Goal: Task Accomplishment & Management: Manage account settings

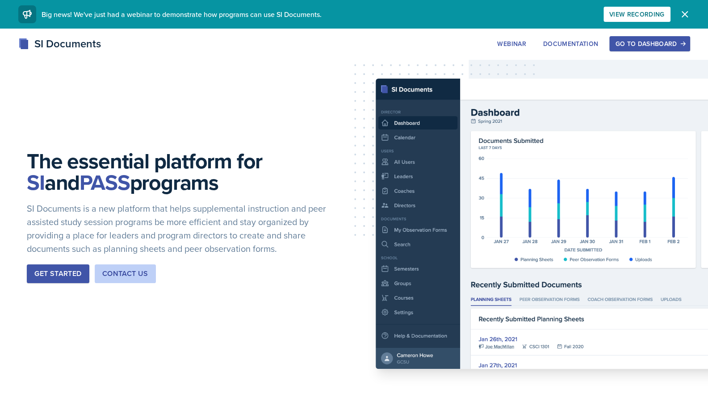
click at [644, 49] on button "Go to Dashboard" at bounding box center [649, 43] width 80 height 15
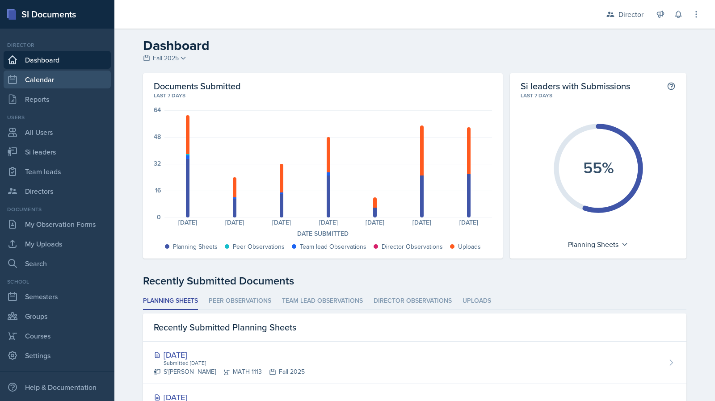
click at [58, 75] on link "Calendar" at bounding box center [57, 80] width 107 height 18
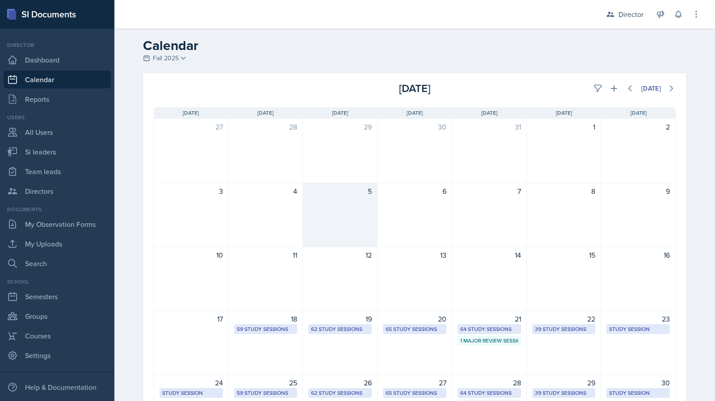
scroll to position [134, 0]
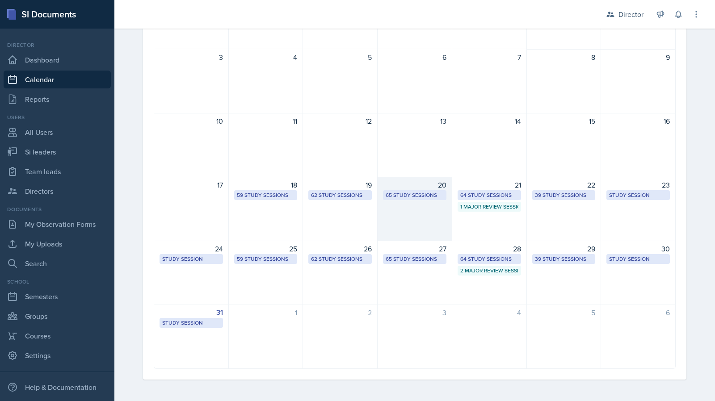
click at [378, 200] on div "20 65 Study Sessions" at bounding box center [414, 209] width 75 height 64
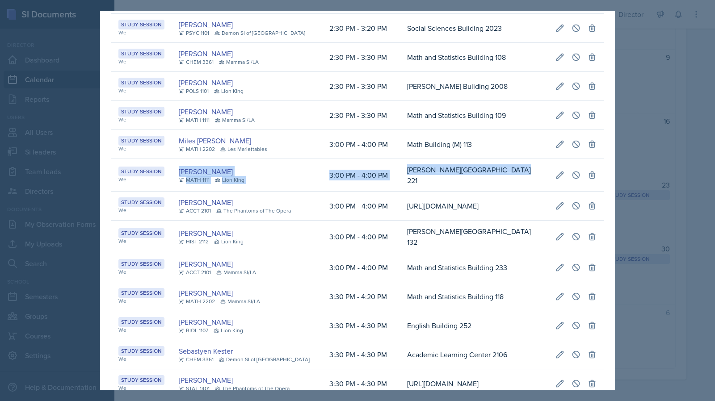
scroll to position [0, 180]
drag, startPoint x: 175, startPoint y: 205, endPoint x: 591, endPoint y: 204, distance: 416.3
click at [591, 192] on tr "Study Session We [PERSON_NAME] MATH 1111 Lion King 3:00 PM - 4:00 PM [PERSON_NA…" at bounding box center [357, 175] width 492 height 33
click at [554, 192] on td at bounding box center [575, 175] width 55 height 33
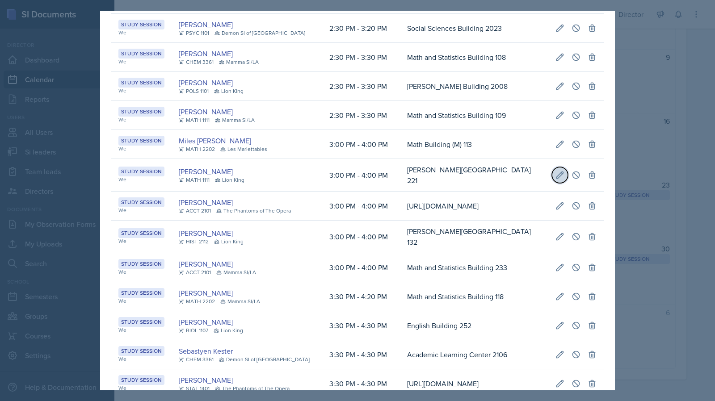
click at [552, 183] on button at bounding box center [560, 175] width 16 height 16
select select "3"
select select "0"
select select "PM"
select select "4"
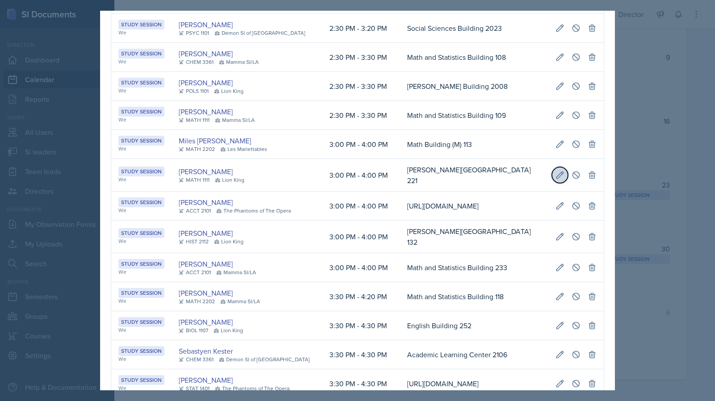
select select "0"
select select "PM"
type input "[PERSON_NAME][GEOGRAPHIC_DATA] 221"
select select "d66089cd-5ee7-4f89-a345-f1bdd1643066"
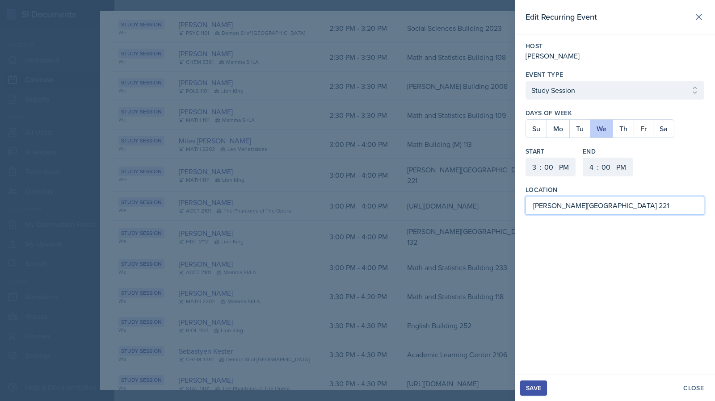
click at [558, 201] on input "[PERSON_NAME][GEOGRAPHIC_DATA] 221" at bounding box center [614, 205] width 179 height 19
type input "[PERSON_NAME] 1007"
click at [531, 167] on select "1 2 3 4 5 6 7 8 9 10 11 12" at bounding box center [533, 167] width 14 height 19
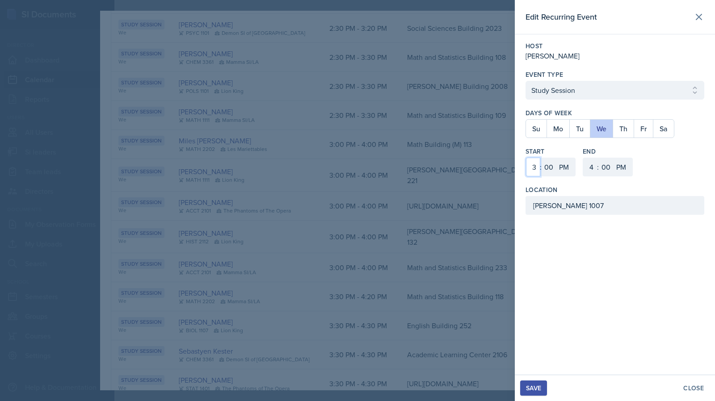
select select "12"
click at [526, 158] on select "1 2 3 4 5 6 7 8 9 10 11 12" at bounding box center [533, 167] width 14 height 19
click at [587, 163] on select "1 2 3 4 5 6 7 8 9 10 11 12" at bounding box center [590, 167] width 14 height 19
select select "1"
click at [583, 158] on select "1 2 3 4 5 6 7 8 9 10 11 12" at bounding box center [590, 167] width 14 height 19
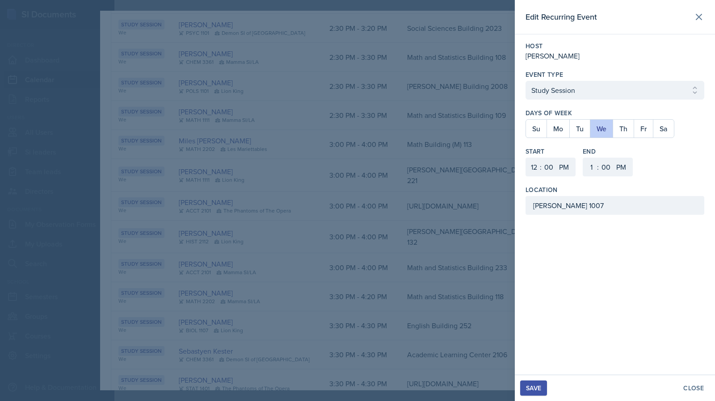
click at [529, 388] on div "Save" at bounding box center [533, 388] width 15 height 7
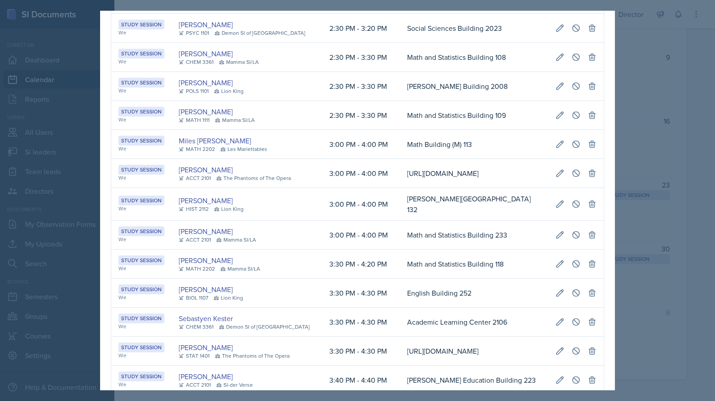
scroll to position [0, 0]
click at [625, 190] on div at bounding box center [357, 200] width 715 height 401
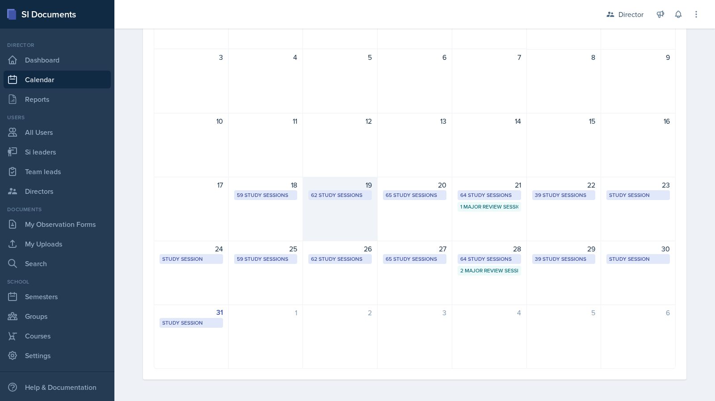
click at [347, 219] on div "19 62 Study Sessions" at bounding box center [340, 209] width 75 height 64
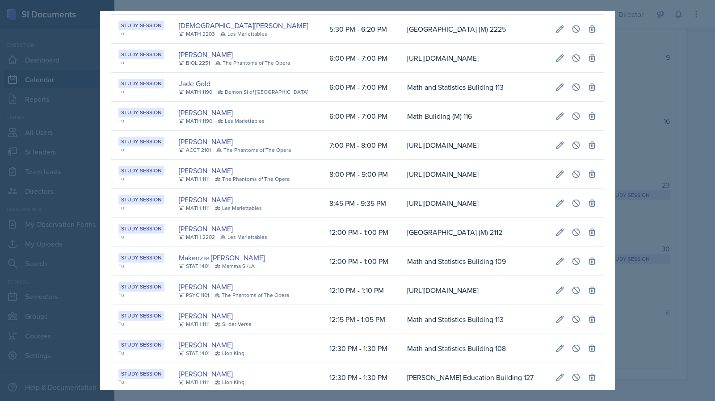
scroll to position [0, 181]
click at [554, 37] on button at bounding box center [560, 29] width 16 height 16
select select "5"
select select "30"
select select "6"
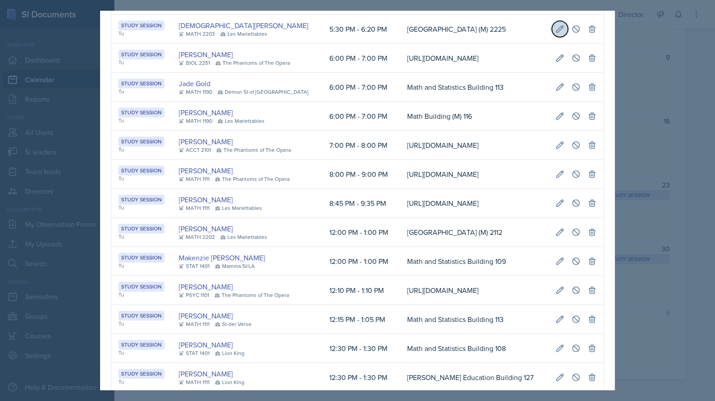
select select "20"
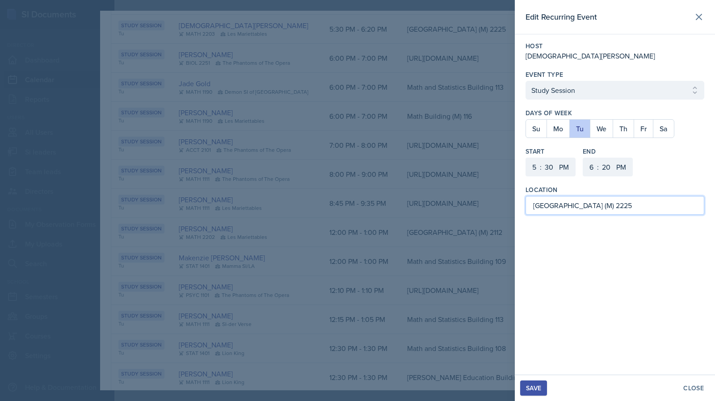
click at [638, 211] on input "[GEOGRAPHIC_DATA] (M) 2225" at bounding box center [614, 205] width 179 height 19
type input "[GEOGRAPHIC_DATA] (M) 2229"
click at [534, 389] on div "Save" at bounding box center [533, 388] width 15 height 7
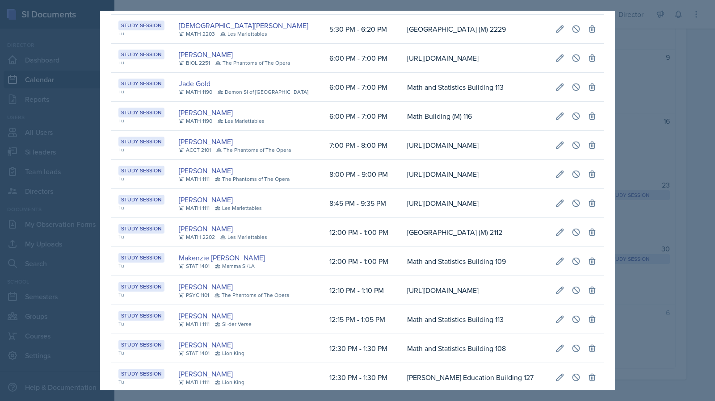
scroll to position [0, 0]
